Goal: Information Seeking & Learning: Check status

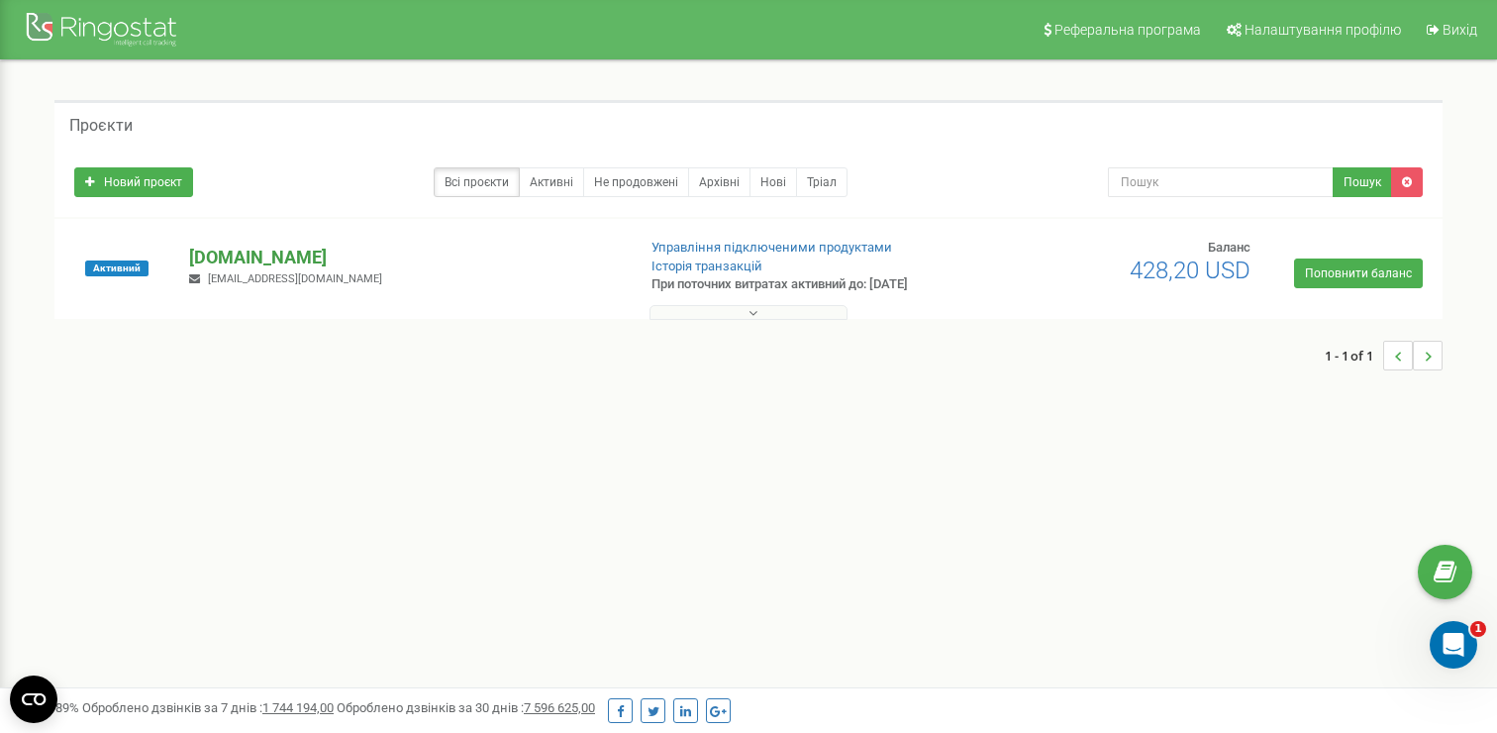
click at [231, 248] on p "[DOMAIN_NAME]" at bounding box center [404, 258] width 430 height 26
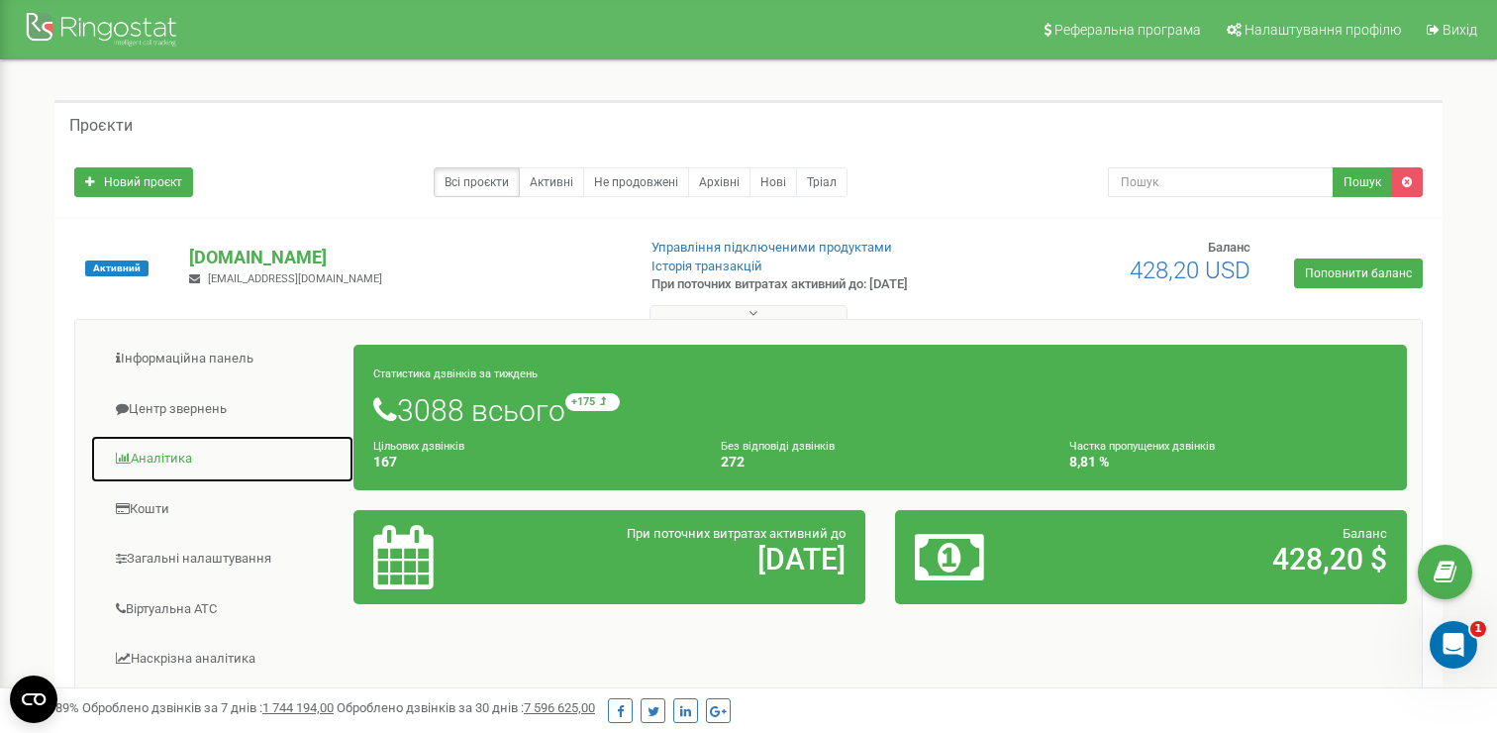
click at [168, 466] on link "Аналiтика" at bounding box center [222, 459] width 264 height 49
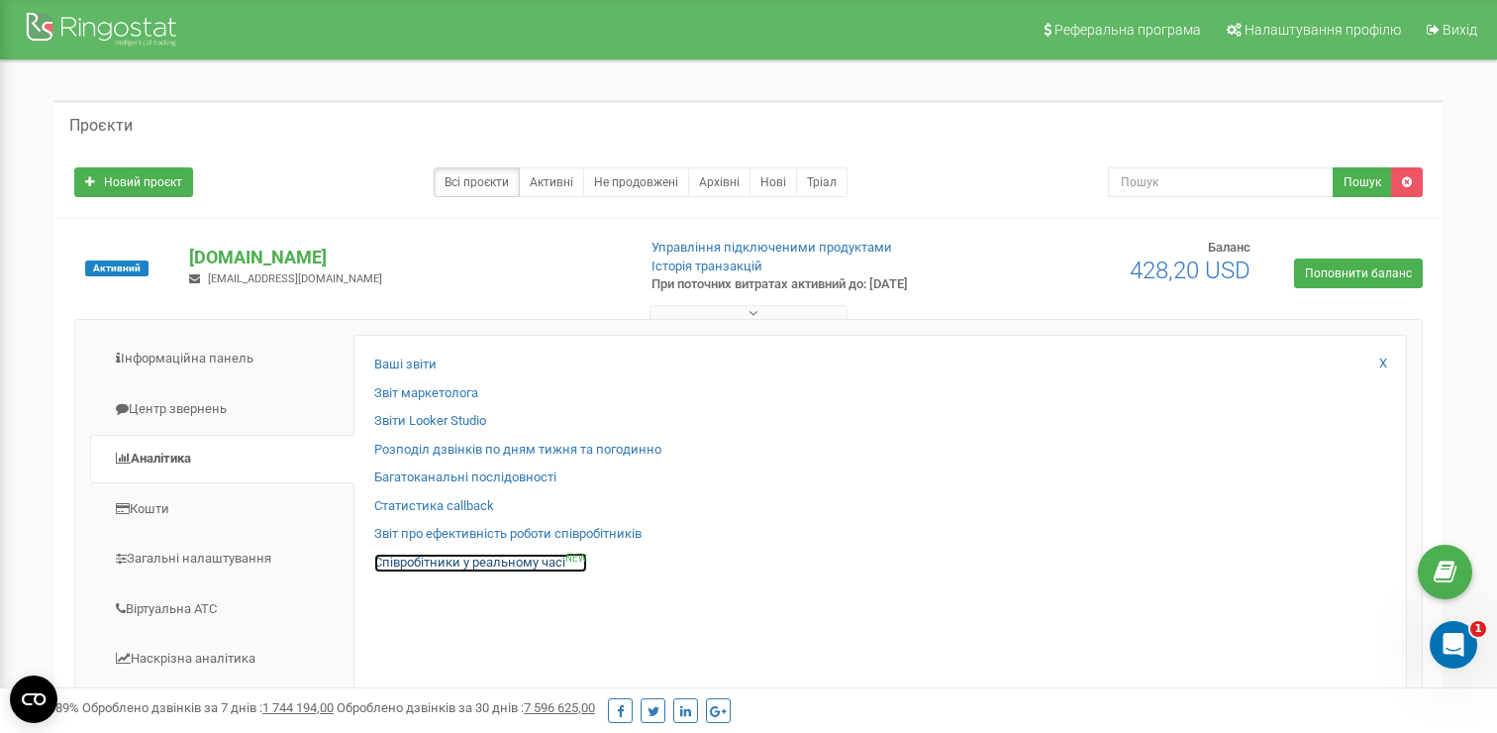
click at [457, 556] on link "Співробітники у реальному часі NEW" at bounding box center [480, 563] width 213 height 19
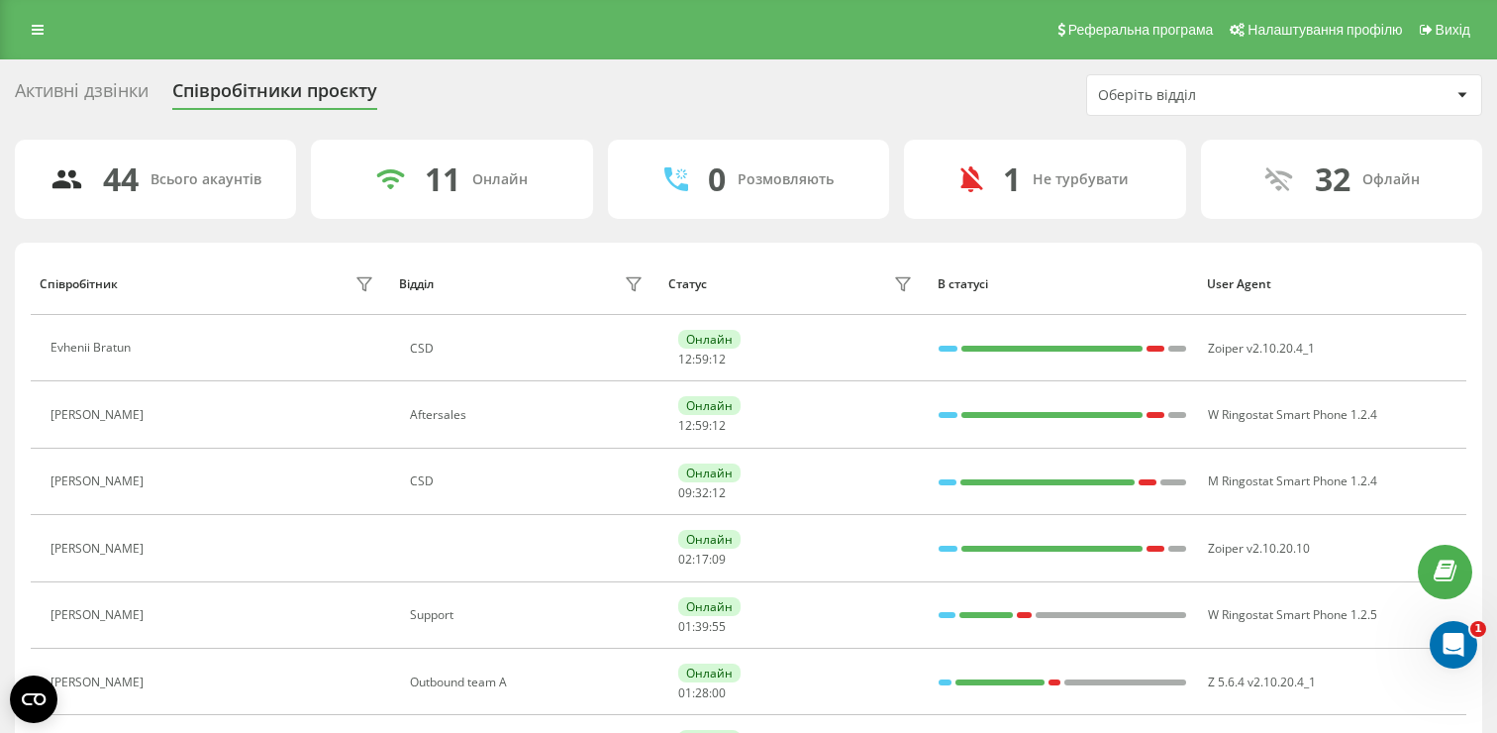
click at [1182, 83] on div "Оберіть відділ" at bounding box center [1284, 95] width 394 height 40
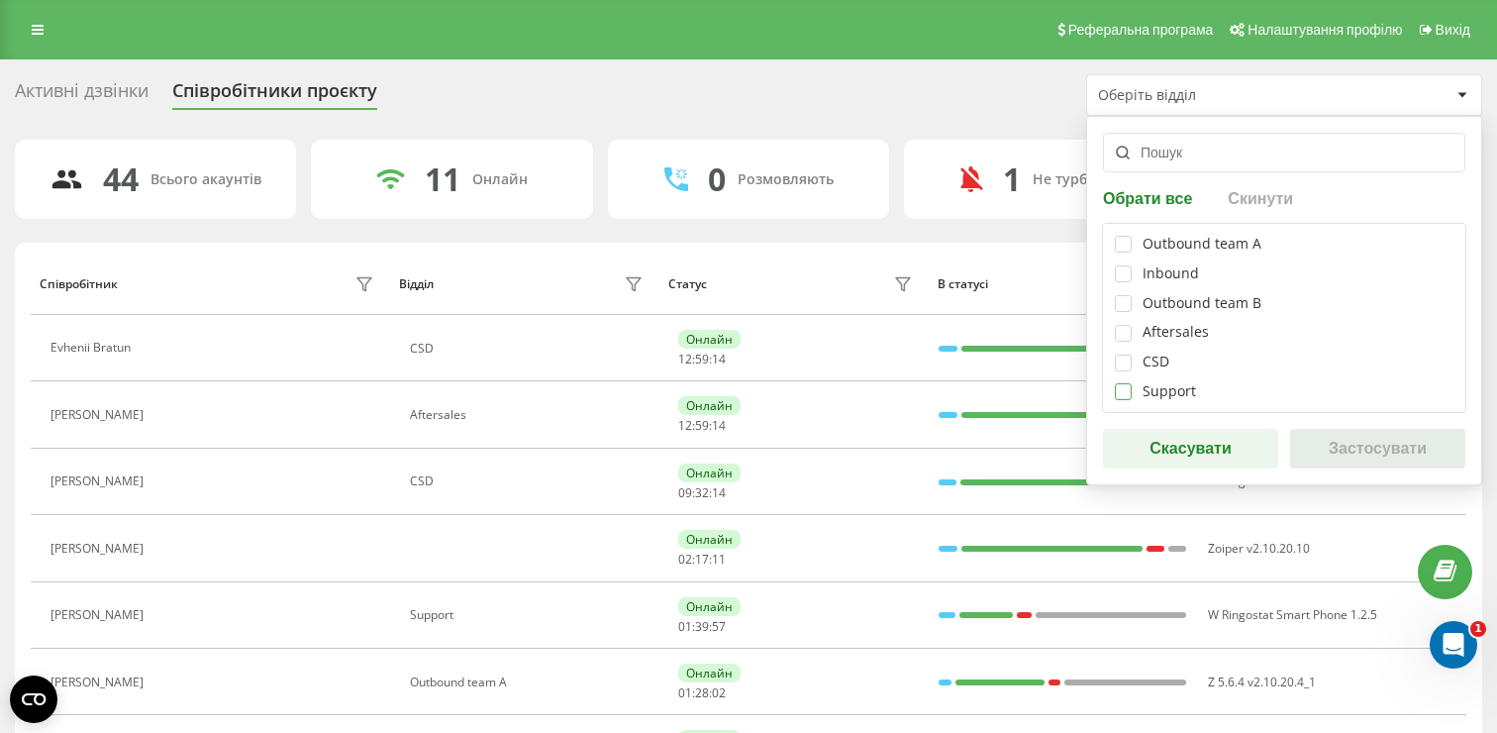
click at [1127, 383] on label at bounding box center [1123, 383] width 17 height 0
checkbox input "true"
click at [1349, 435] on button "Застосувати" at bounding box center [1377, 449] width 175 height 40
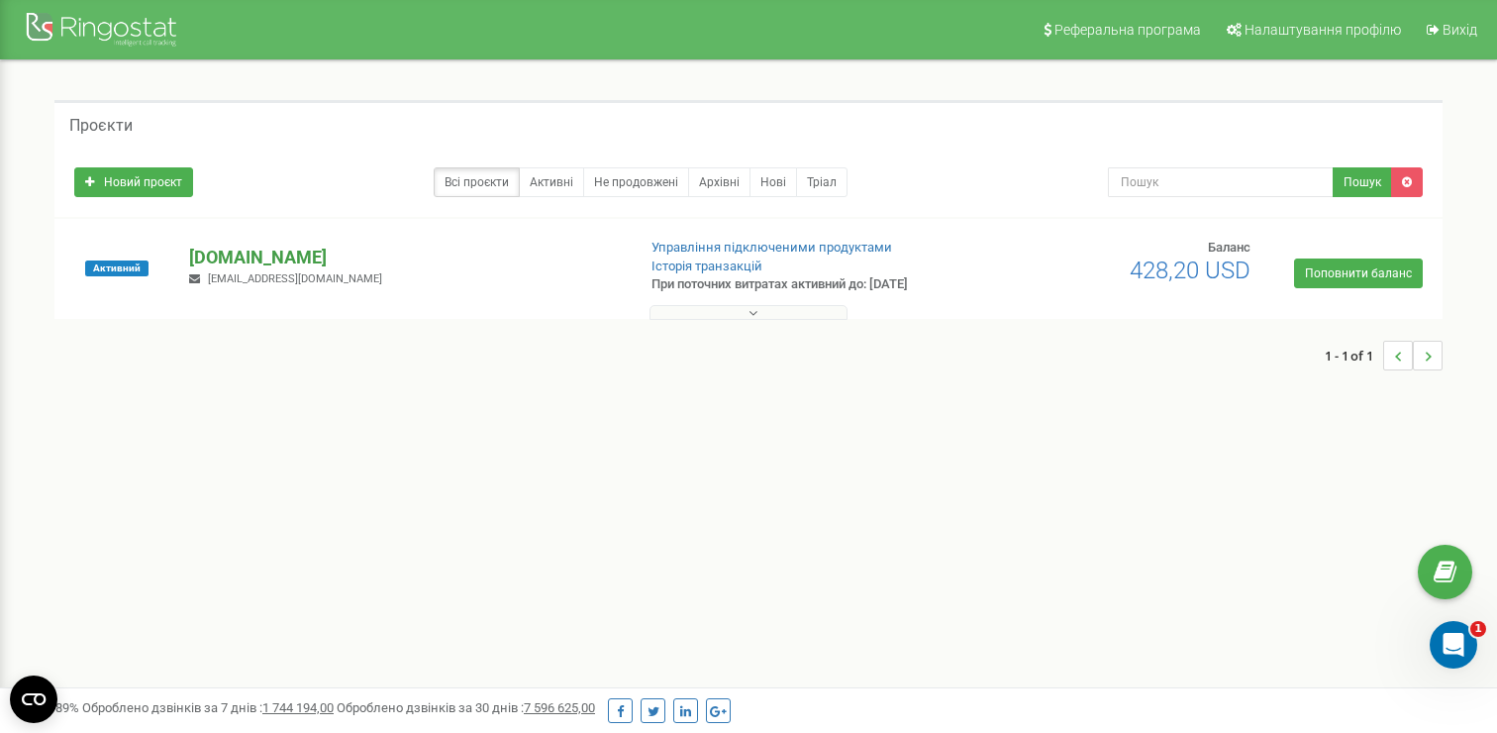
click at [270, 247] on p "[DOMAIN_NAME]" at bounding box center [404, 258] width 430 height 26
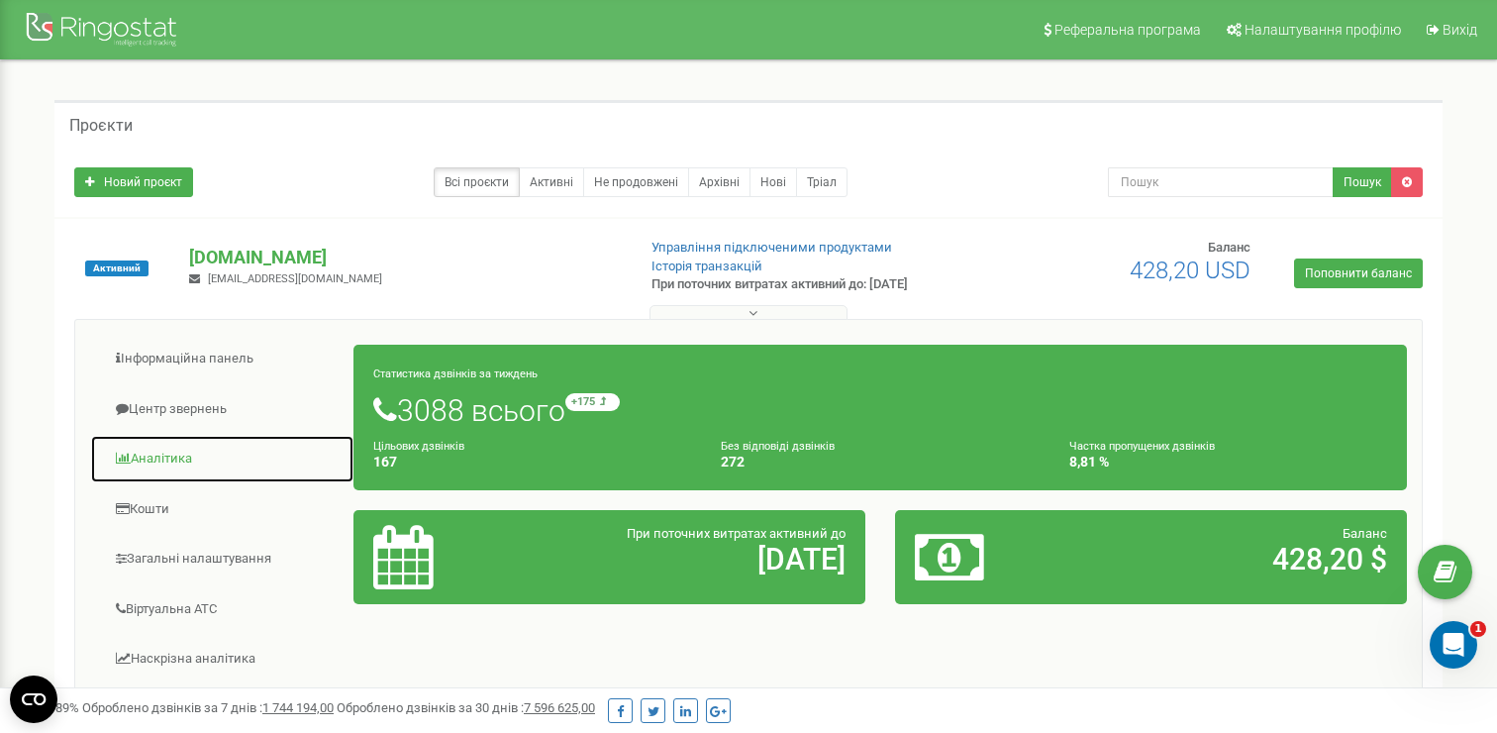
click at [159, 466] on link "Аналiтика" at bounding box center [222, 459] width 264 height 49
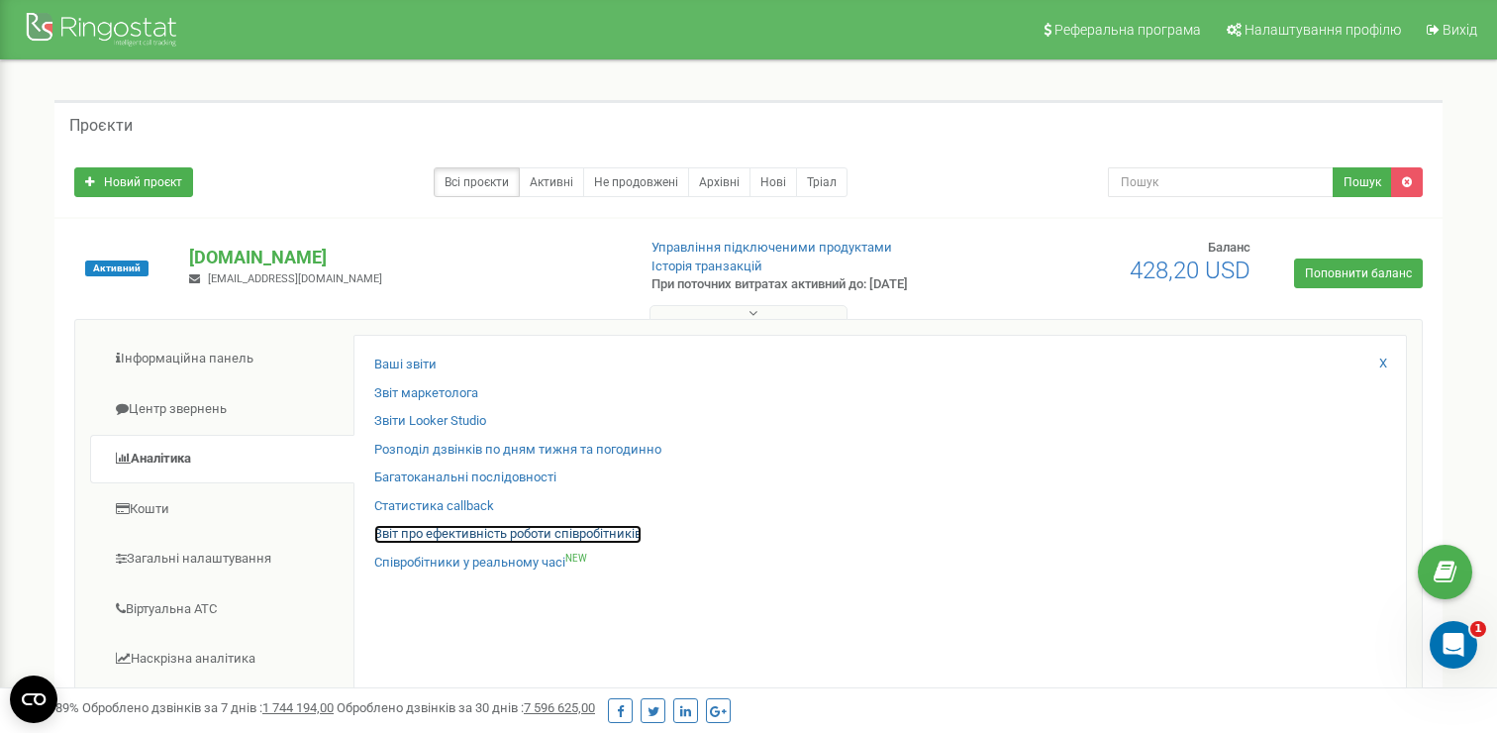
click at [525, 533] on link "Звіт про ефективність роботи співробітників" at bounding box center [507, 534] width 267 height 19
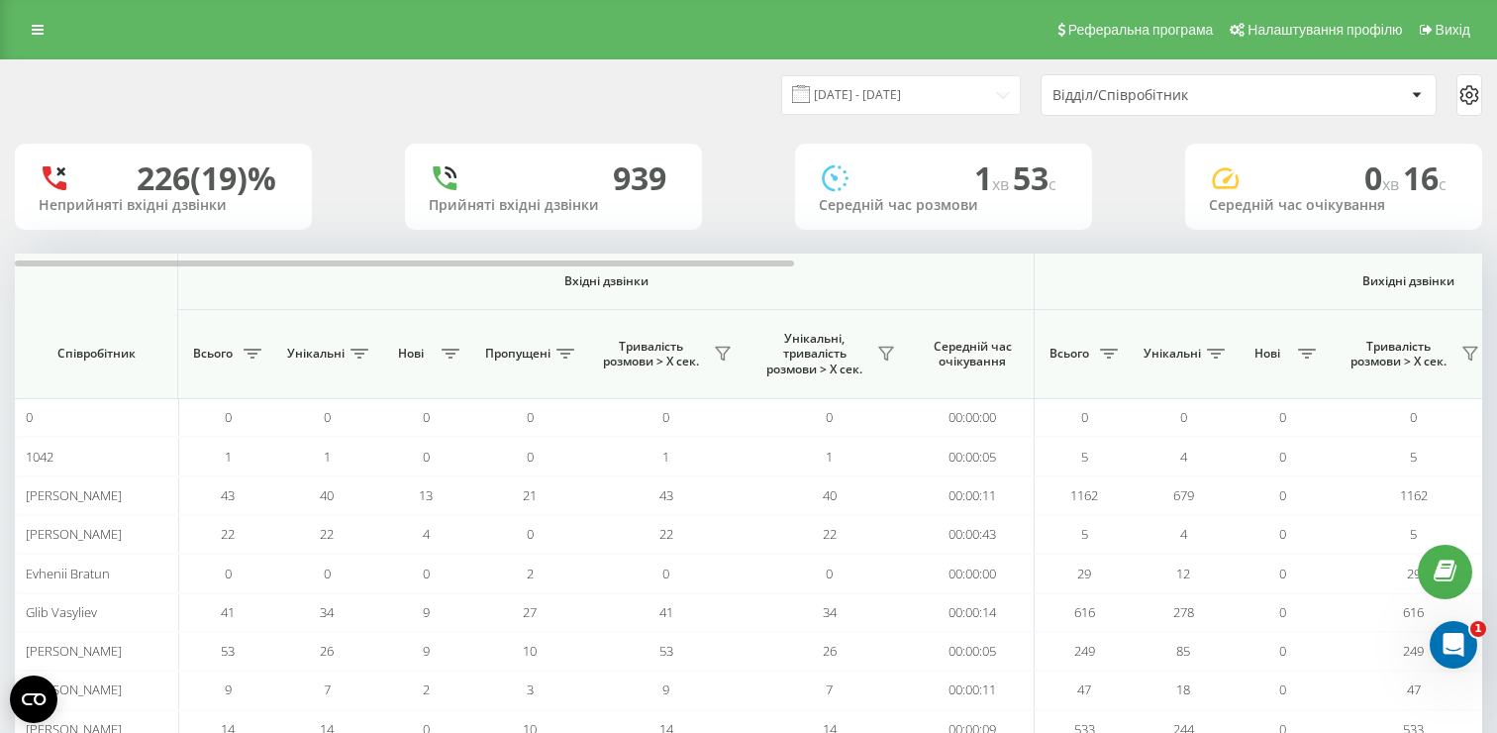
click at [1125, 103] on div "Відділ/Співробітник" at bounding box center [1171, 95] width 237 height 17
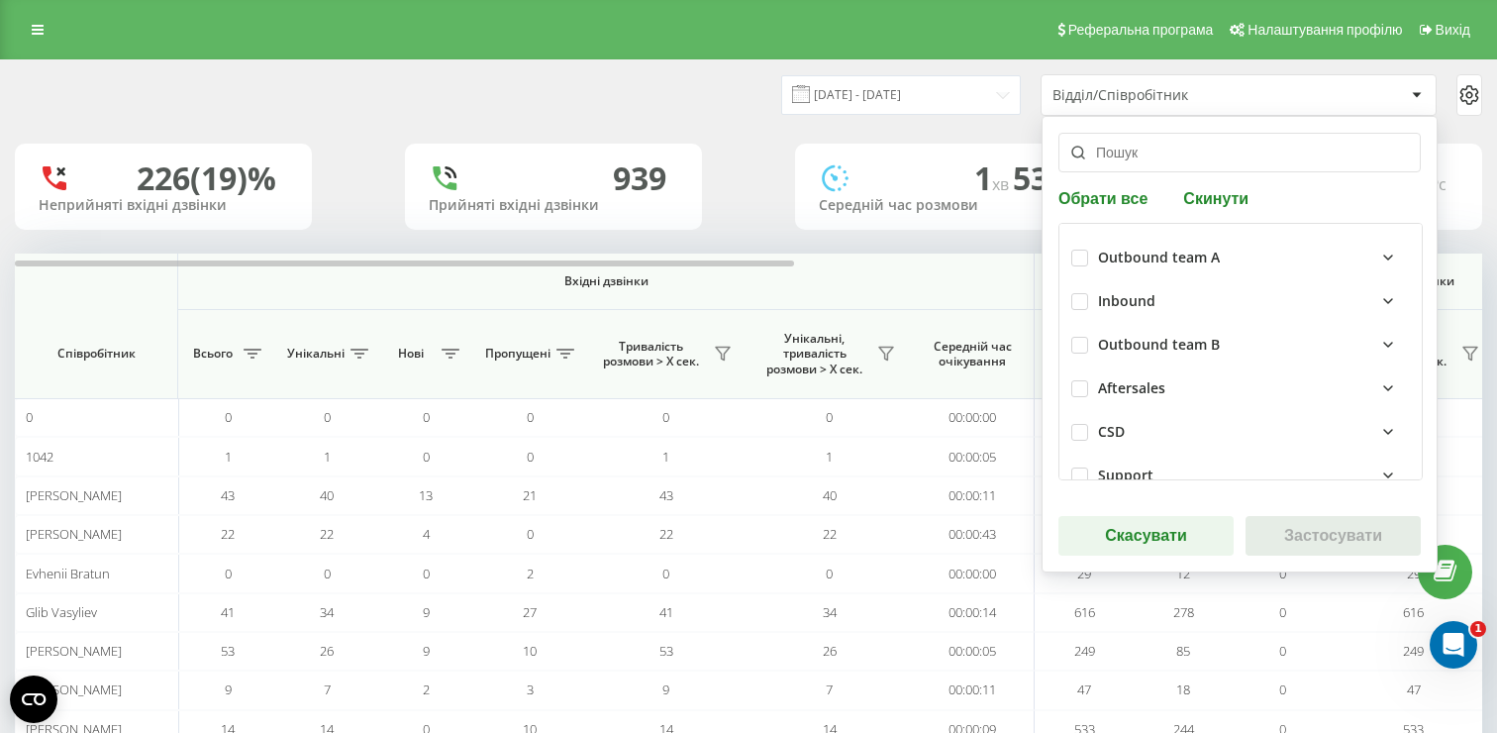
click at [1082, 464] on div "Support" at bounding box center [1240, 476] width 339 height 44
click at [1079, 467] on label at bounding box center [1079, 467] width 17 height 0
checkbox input "true"
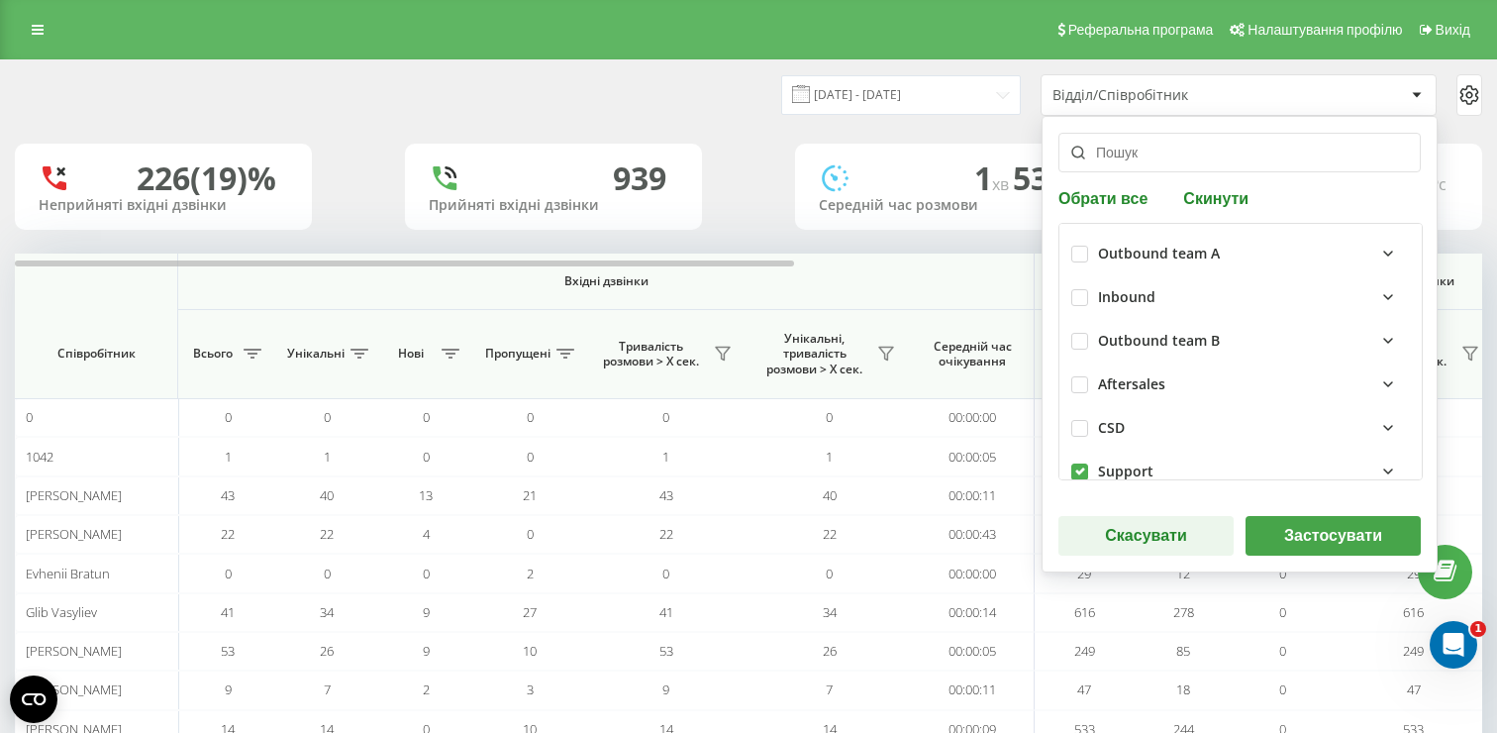
click at [1308, 525] on button "Застосувати" at bounding box center [1333, 536] width 175 height 40
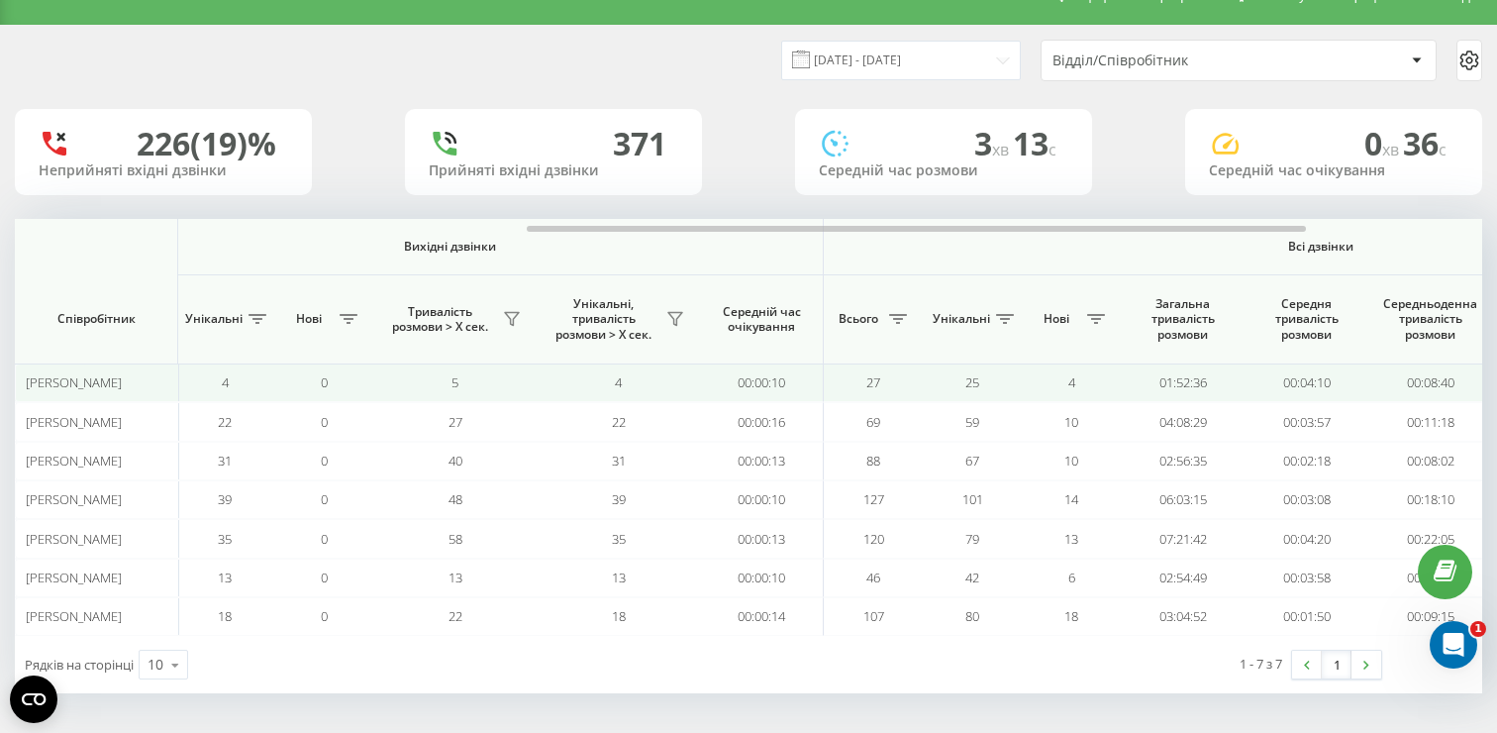
scroll to position [0, 982]
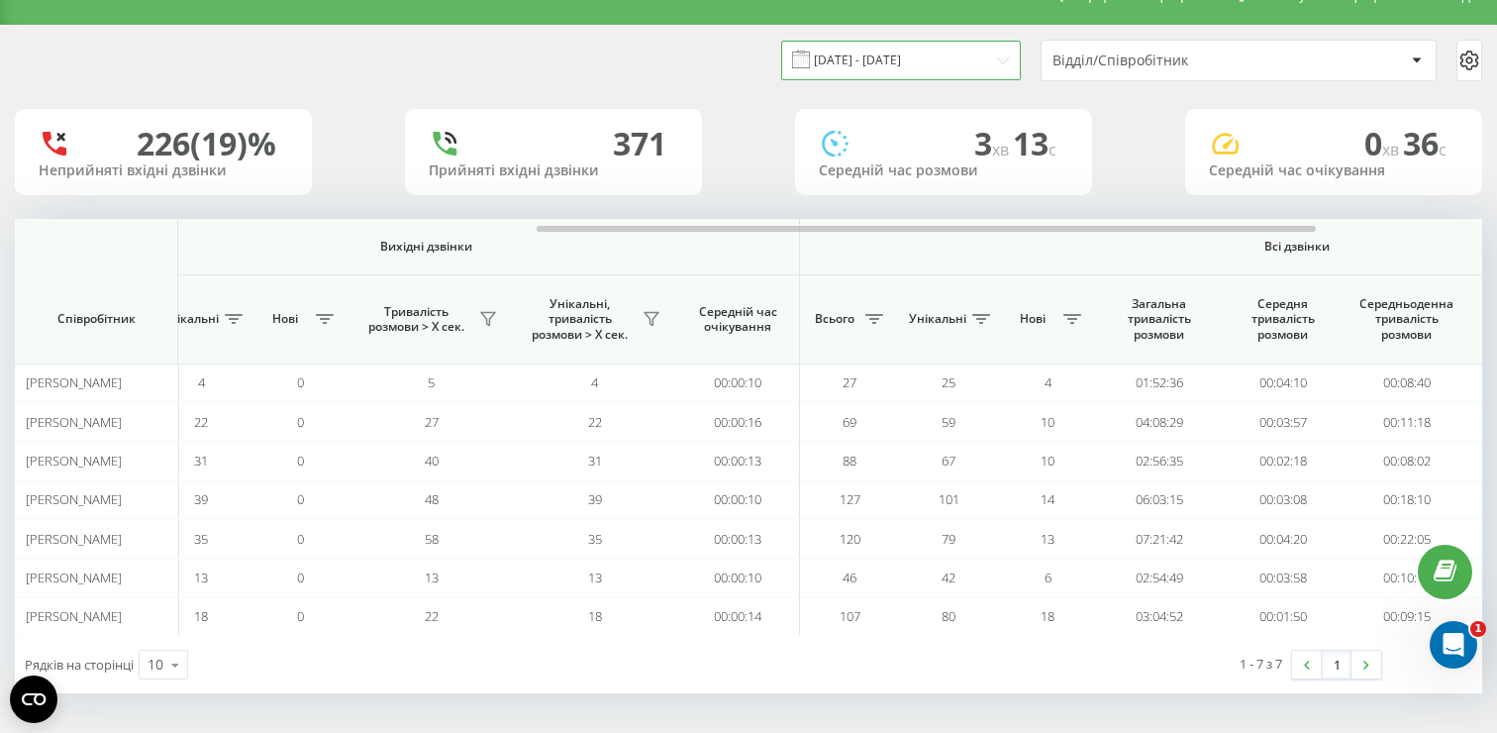
click at [945, 74] on input "[DATE] - [DATE]" at bounding box center [901, 60] width 240 height 39
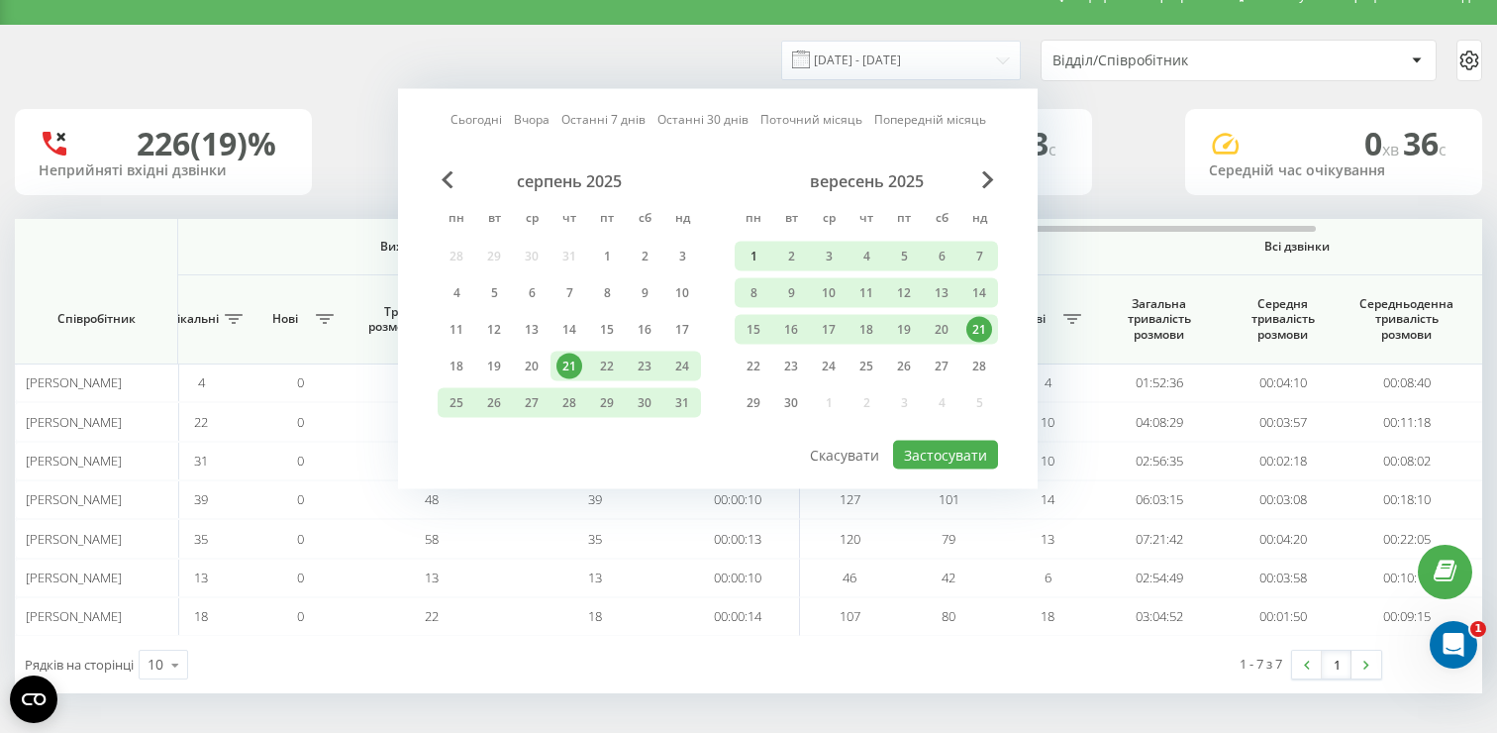
click at [747, 260] on div "1" at bounding box center [754, 257] width 26 height 26
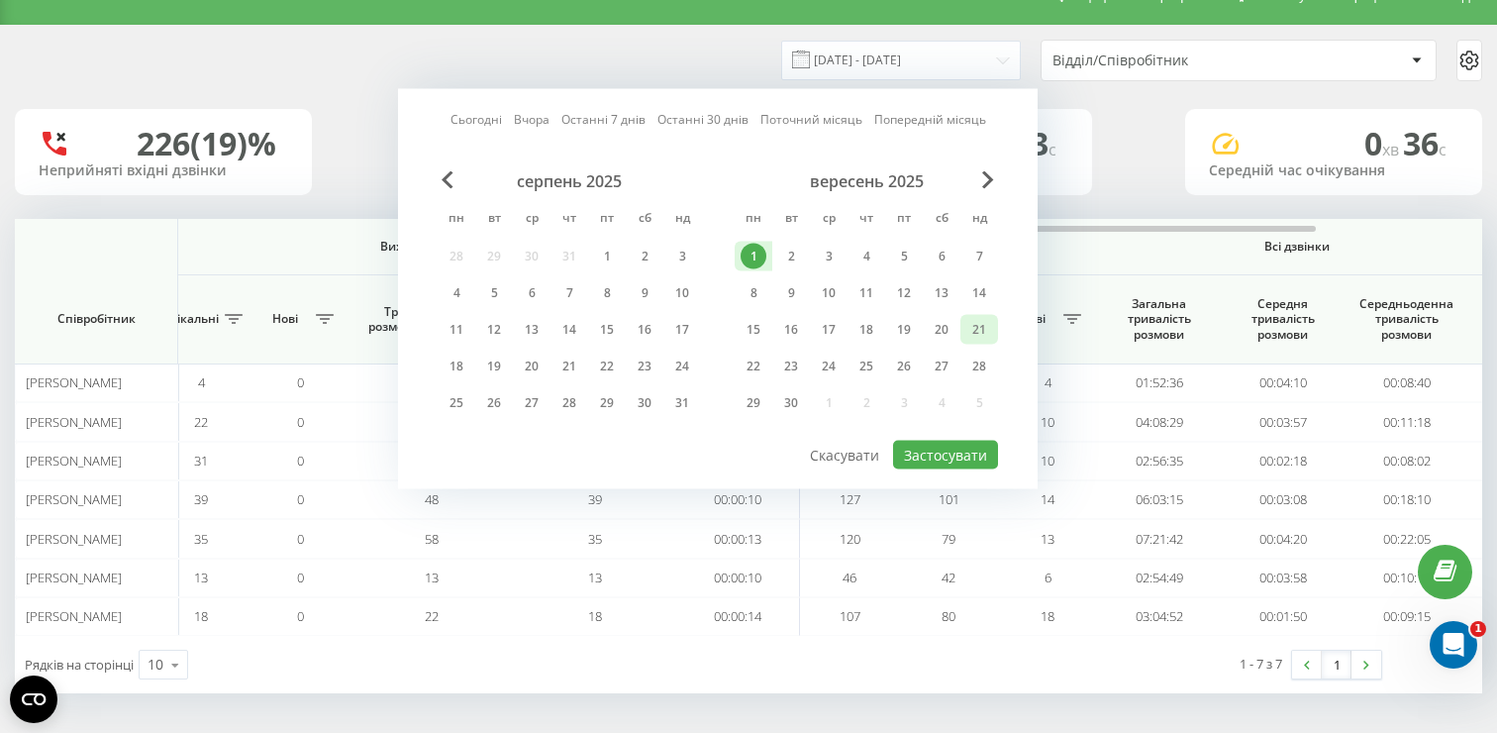
click at [972, 333] on div "21" at bounding box center [979, 330] width 26 height 26
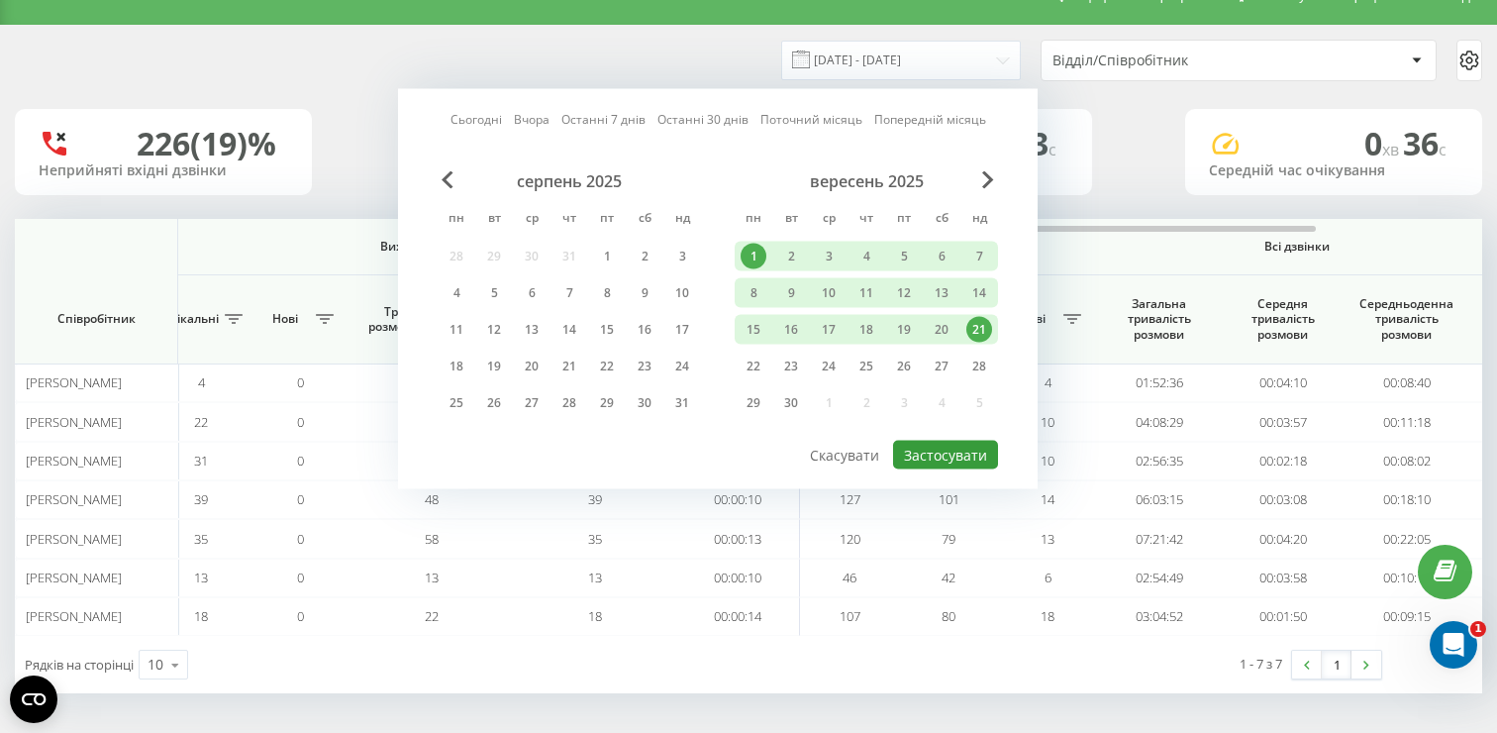
click at [951, 452] on button "Застосувати" at bounding box center [945, 455] width 105 height 29
type input "[DATE] - [DATE]"
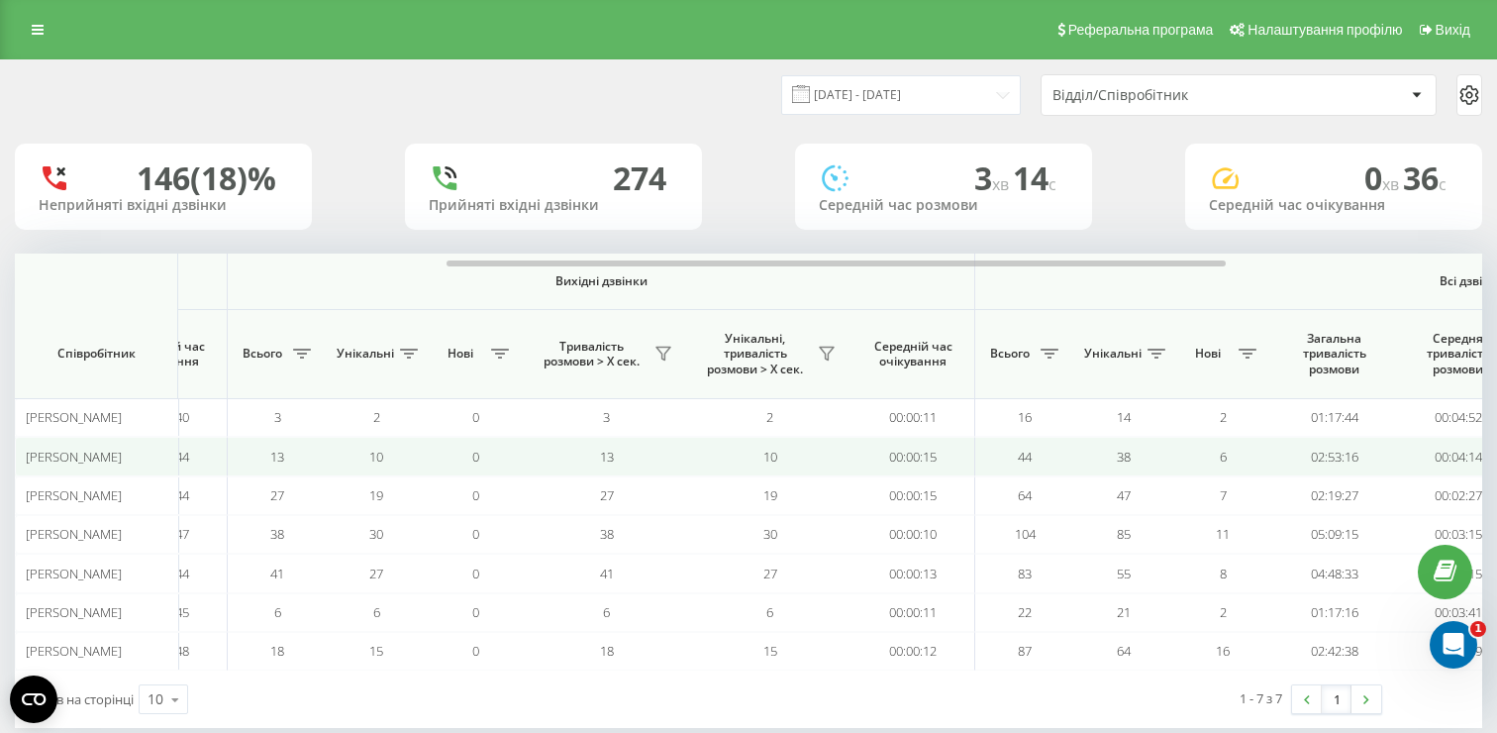
scroll to position [0, 811]
